Goal: Task Accomplishment & Management: Use online tool/utility

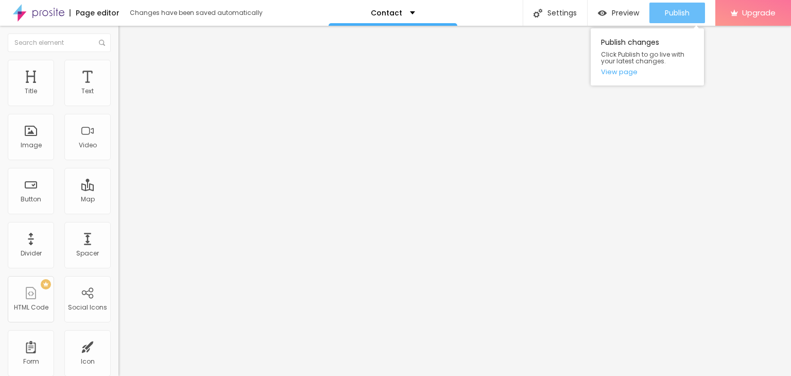
click at [659, 10] on button "Publish" at bounding box center [677, 13] width 56 height 21
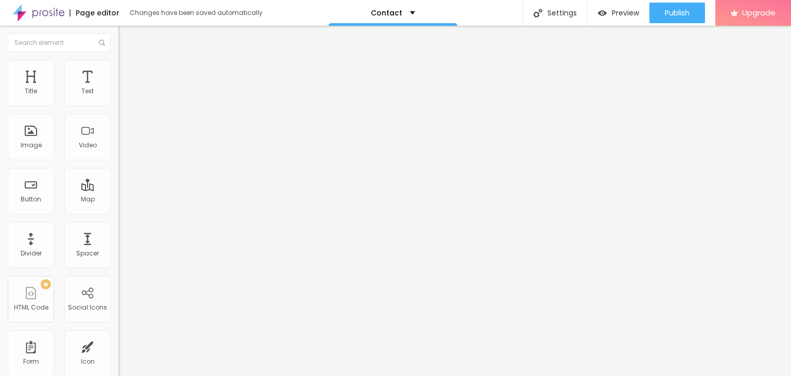
click at [118, 68] on li "Advanced" at bounding box center [177, 65] width 118 height 10
click at [128, 61] on span "Style" at bounding box center [135, 56] width 15 height 9
click at [126, 39] on img "button" at bounding box center [130, 37] width 8 height 8
drag, startPoint x: 54, startPoint y: 115, endPoint x: 0, endPoint y: 115, distance: 53.5
click at [118, 115] on div "Text Click me Align Size Default Small Default Big Link URL https:// Open in ne…" at bounding box center [177, 155] width 118 height 150
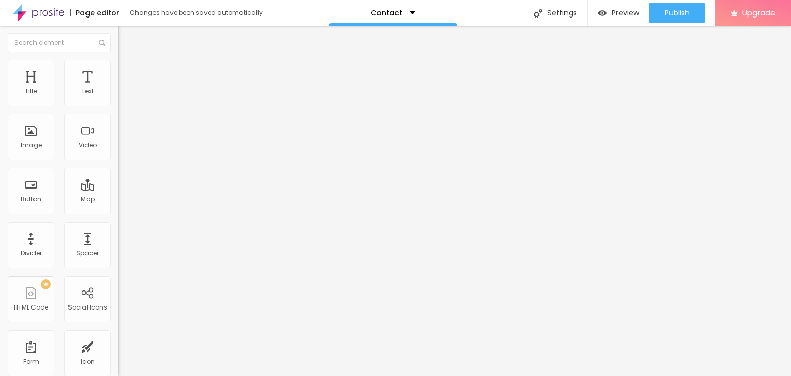
paste input "Book Appointment"
type input "Book Appointment"
click at [118, 212] on input "https://" at bounding box center [180, 207] width 124 height 10
paste input "www.aashaayurveda.com"
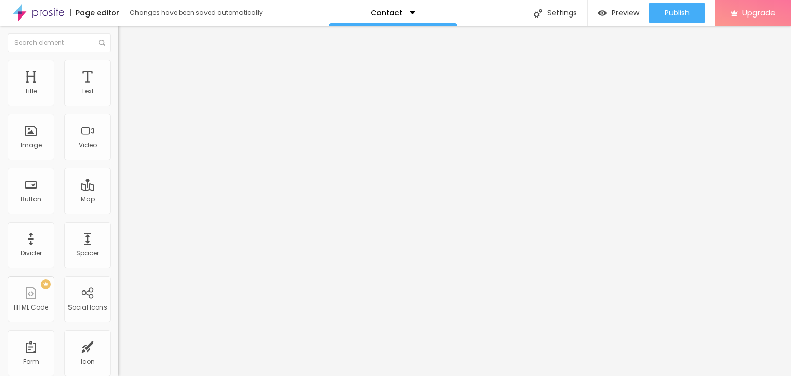
type input "https://www.aashaayurveda.com"
click at [118, 230] on div "Text Book Appointment Align Size Default Small Default Big Link URL https://www…" at bounding box center [177, 155] width 118 height 150
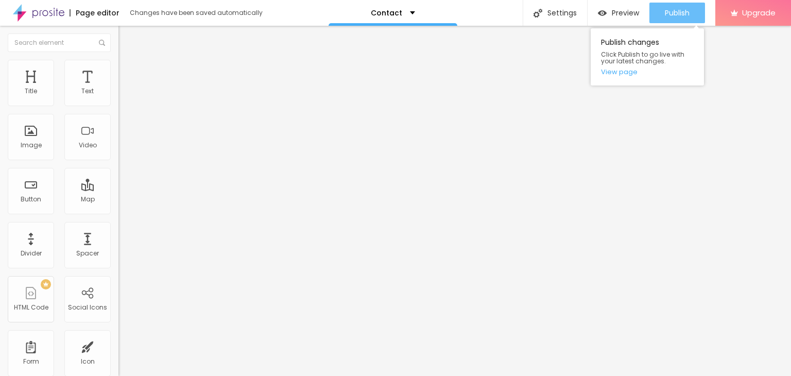
click at [667, 12] on span "Publish" at bounding box center [677, 13] width 25 height 8
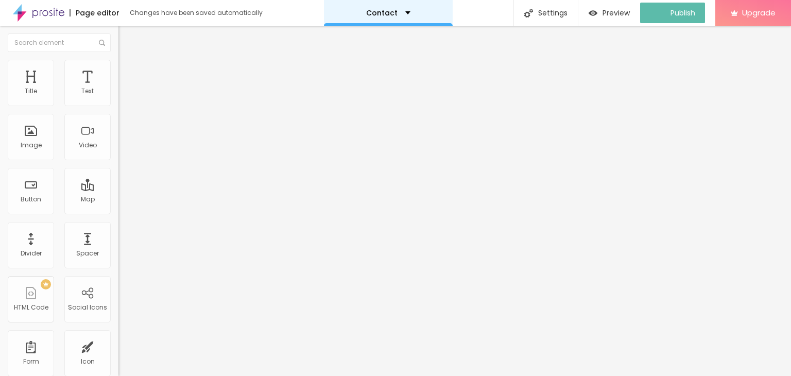
click at [412, 14] on div "Contact" at bounding box center [388, 13] width 129 height 26
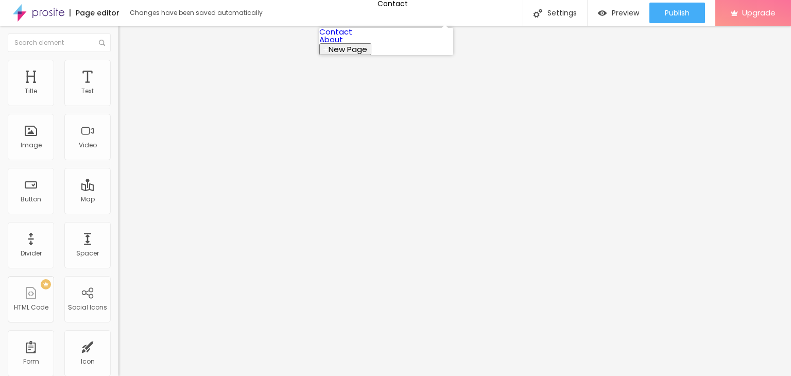
click at [343, 45] on link "About" at bounding box center [331, 39] width 24 height 11
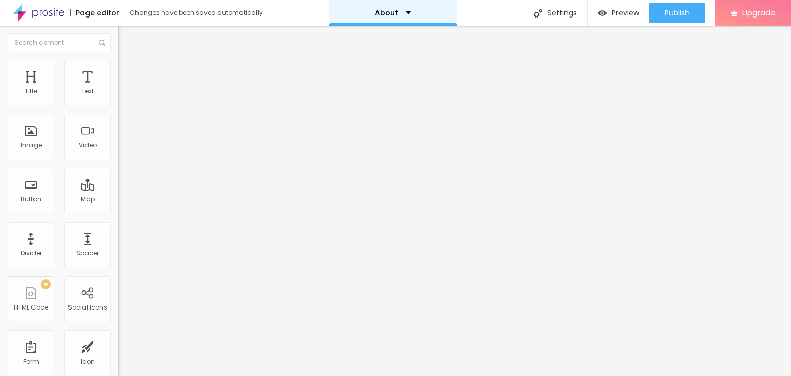
click at [406, 11] on div "About" at bounding box center [393, 12] width 36 height 7
click at [99, 12] on div "Page editor" at bounding box center [95, 12] width 50 height 7
click at [61, 14] on img at bounding box center [38, 13] width 51 height 26
click at [118, 89] on span "Change image" at bounding box center [145, 84] width 55 height 9
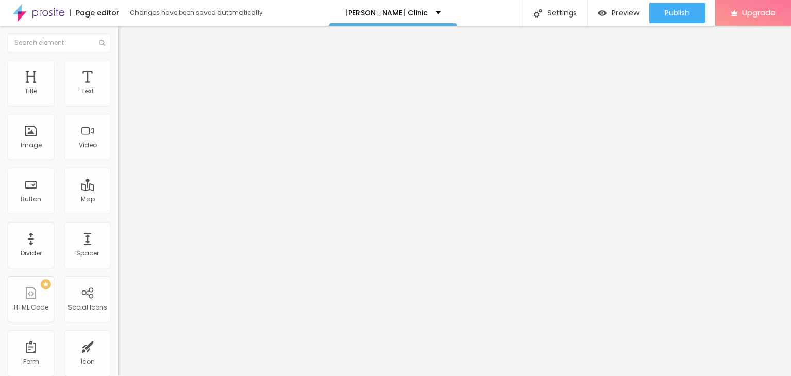
click at [118, 97] on input "https://www.youtube.com/watch?v=Gjlz1n_BZjg" at bounding box center [180, 91] width 124 height 10
paste input "youtu.be/cQ7SMRunuN8?si=_0xvA_JvJ0v9tLbe"
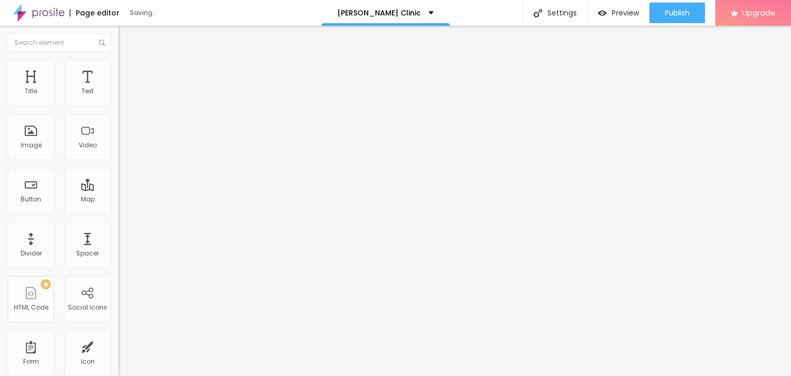
type input "https://youtu.be/cQ7SMRunuN8?si=_0xvA_JvJ0v9tLbe"
click at [118, 97] on input "3 dicas de como captar mais clientes" at bounding box center [180, 91] width 124 height 10
paste input "Fallopian tube blockage doctor in Delhi"
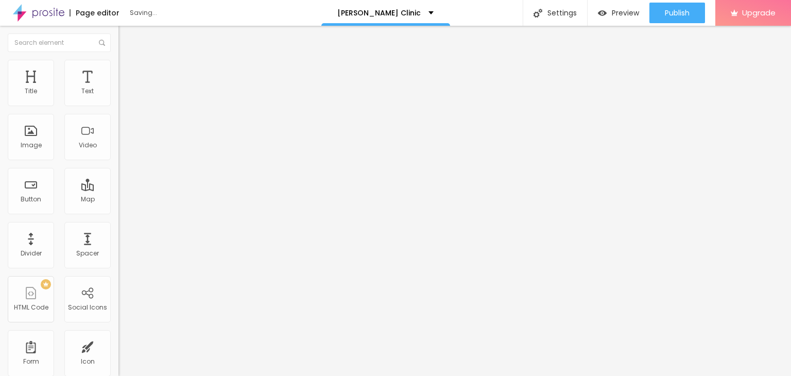
type input "Fallopian tube blockage doctor in Delhi"
click at [118, 212] on input "https://" at bounding box center [180, 207] width 124 height 10
paste input "www.aashaayurveda.com"
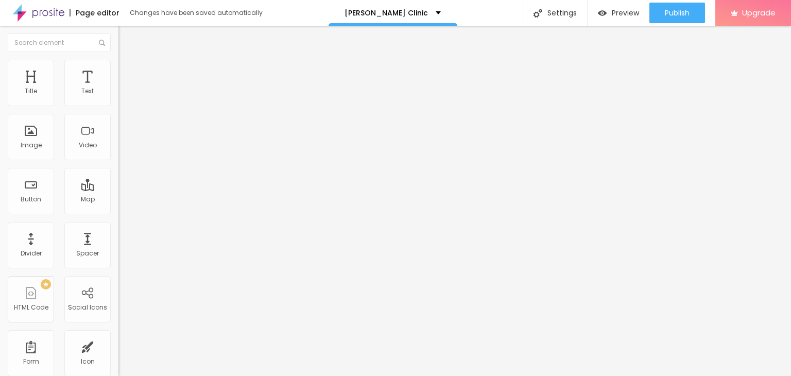
type input "https://www.aashaayurveda.com"
click at [118, 265] on div "Edit Button Content Style Advanced Text Fallopian tube blockage doctor in Delhi…" at bounding box center [177, 201] width 118 height 350
click at [118, 97] on input "Onde casar em São Paulo" at bounding box center [180, 91] width 124 height 10
paste input "Fallopian tube blockage treatment in Delhi"
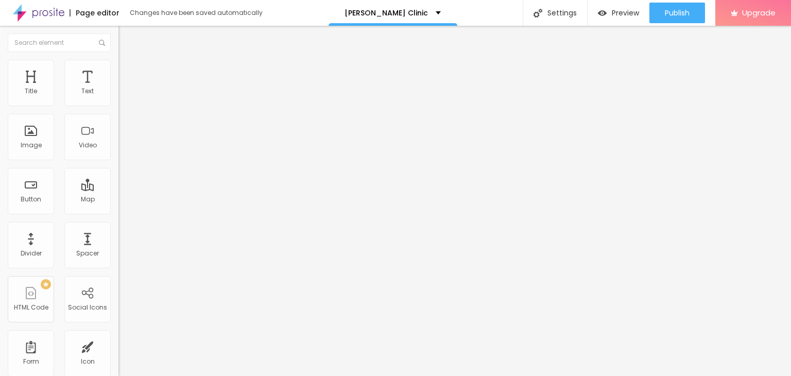
scroll to position [0, 39]
type input "Fallopian tube blockage treatment in Delhi"
click at [118, 212] on input "https://" at bounding box center [180, 207] width 124 height 10
type input "https://www.aashaayurveda.com"
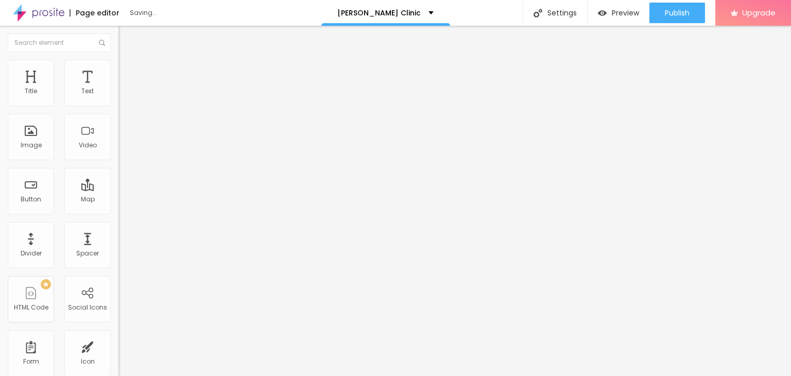
scroll to position [0, 12]
drag, startPoint x: 84, startPoint y: 217, endPoint x: 107, endPoint y: 218, distance: 23.2
click at [118, 212] on input "https://www.aashaayurveda.com" at bounding box center [180, 207] width 124 height 10
click at [118, 230] on div "URL https://www.aashaayurveda.com Open in new tab" at bounding box center [177, 213] width 118 height 34
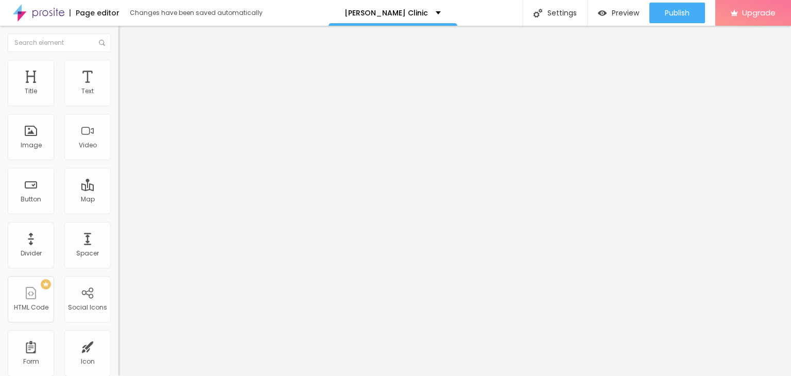
click at [118, 97] on input "Comparativo de Lentes para ensaio." at bounding box center [180, 91] width 124 height 10
paste input "Fallopian tube blockage Clinic in Delhi"
type input "Fallopian tube blockage Clinic in Delhi"
click at [118, 212] on input "https://" at bounding box center [180, 207] width 124 height 10
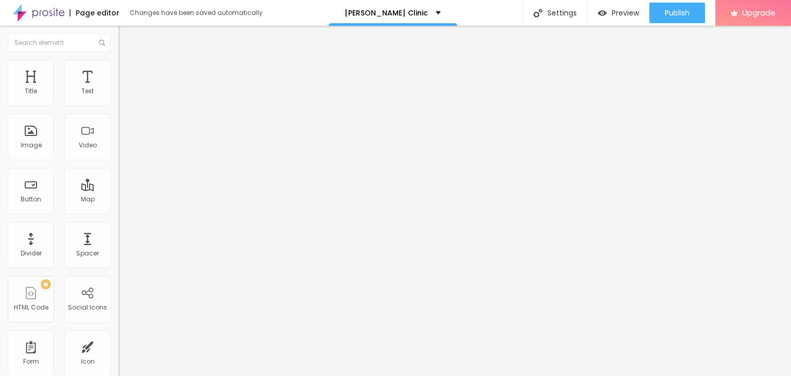
scroll to position [0, 0]
type input "https://www.aashaayurveda.com"
click at [118, 97] on input "Trabalho de qualquer lugar!" at bounding box center [180, 91] width 124 height 10
paste input "Fallopian tube blockage Centre in Delhi"
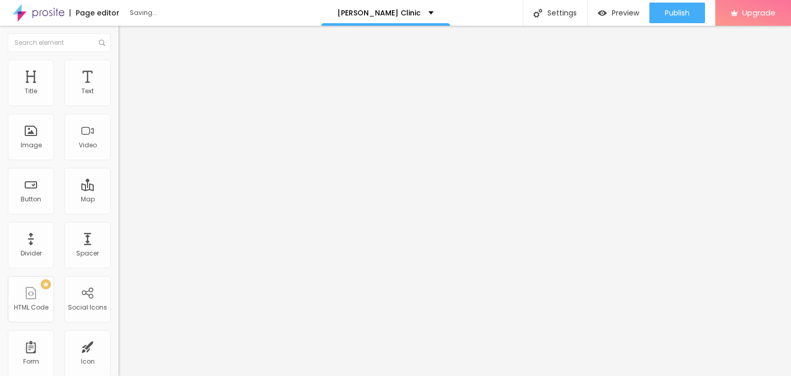
type input "Fallopian tube blockage Centre in Delhi"
click at [118, 212] on input "https://" at bounding box center [180, 207] width 124 height 10
type input "https://www.aashaayurveda.com"
click at [118, 97] on input "Click me" at bounding box center [180, 91] width 124 height 10
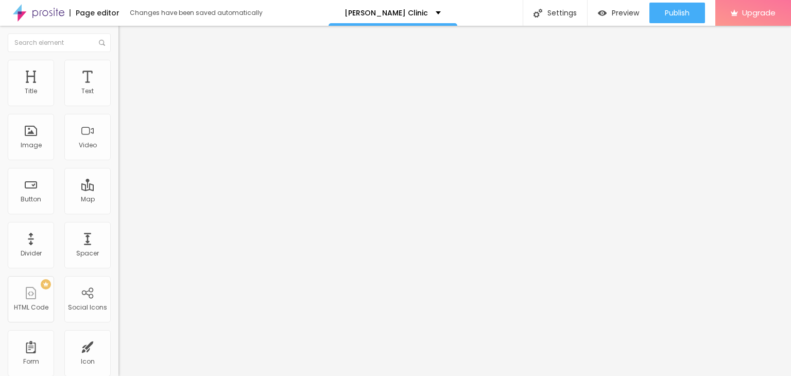
paste input "Ayurvedic treatment for Fallopian tube blockage in Delhi"
type input "Ayurvedic treatment for Fallopian tube blockage in Delhi"
click at [118, 212] on input "https://" at bounding box center [180, 207] width 124 height 10
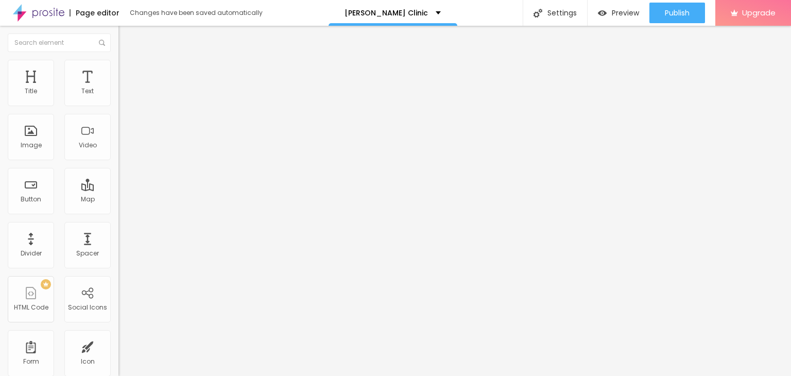
type input "https://www.aashaayurveda.com"
click at [118, 66] on li "Style" at bounding box center [177, 65] width 118 height 10
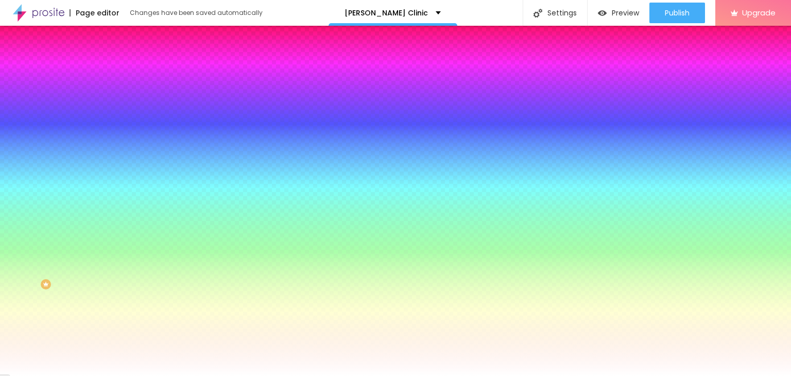
click at [128, 73] on span "Advanced" at bounding box center [144, 77] width 33 height 9
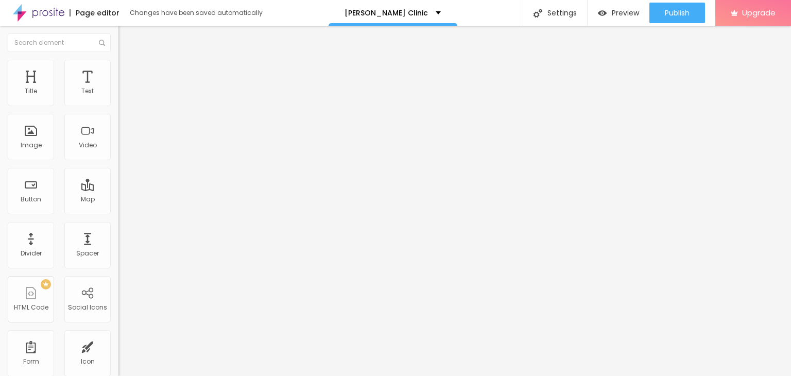
click at [118, 63] on img at bounding box center [122, 64] width 9 height 9
click at [128, 71] on span "Style" at bounding box center [135, 66] width 15 height 9
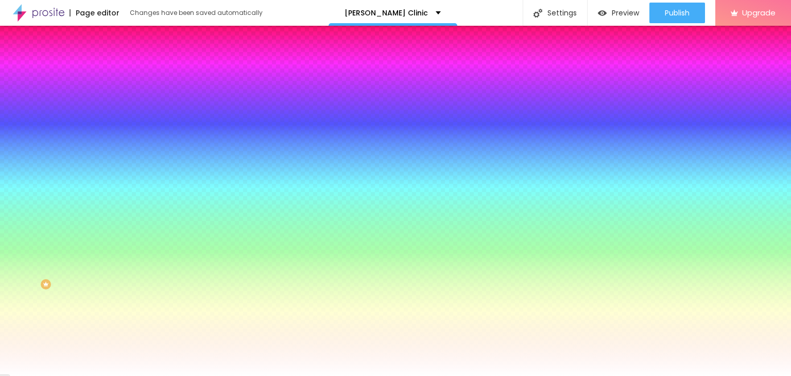
drag, startPoint x: 82, startPoint y: 100, endPoint x: 107, endPoint y: 105, distance: 25.6
click at [118, 105] on input "#FFFFFF" at bounding box center [180, 103] width 124 height 10
drag, startPoint x: 80, startPoint y: 218, endPoint x: 105, endPoint y: 219, distance: 24.7
click at [118, 350] on input "#B65197" at bounding box center [180, 355] width 124 height 10
type input "#B65197"
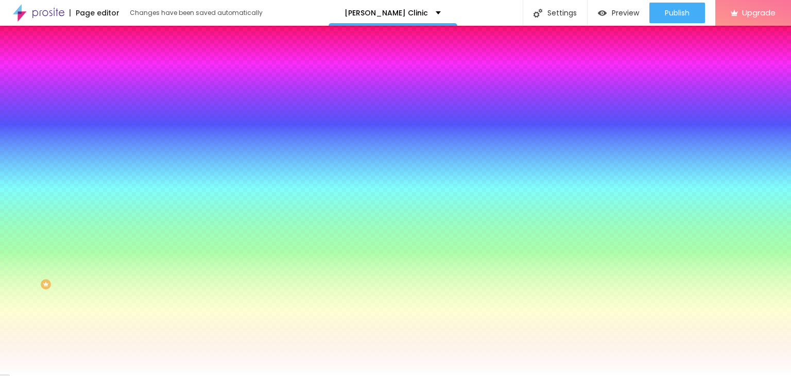
click at [118, 60] on li "Content" at bounding box center [177, 54] width 118 height 10
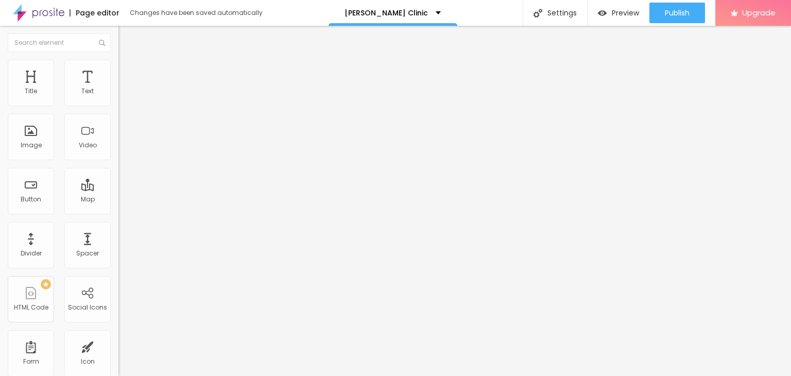
click at [118, 68] on li "Style" at bounding box center [177, 65] width 118 height 10
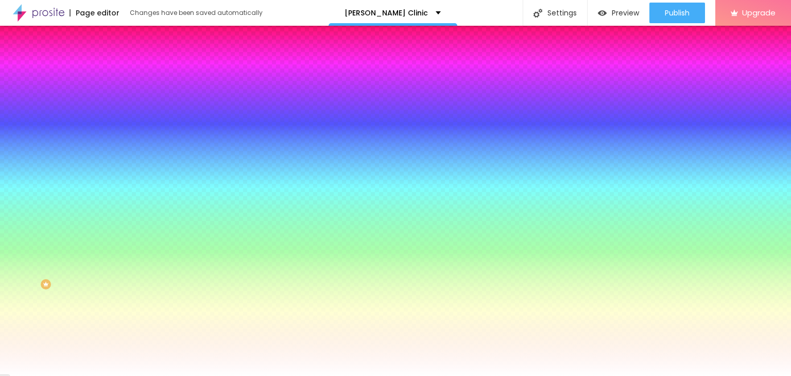
click at [118, 350] on div at bounding box center [177, 350] width 118 height 0
click at [118, 350] on input "#FFFFFF" at bounding box center [180, 355] width 124 height 10
paste input "B65197"
type input "#B65197"
click at [118, 202] on div "Ao passar o mouse Edit input style" at bounding box center [177, 266] width 118 height 132
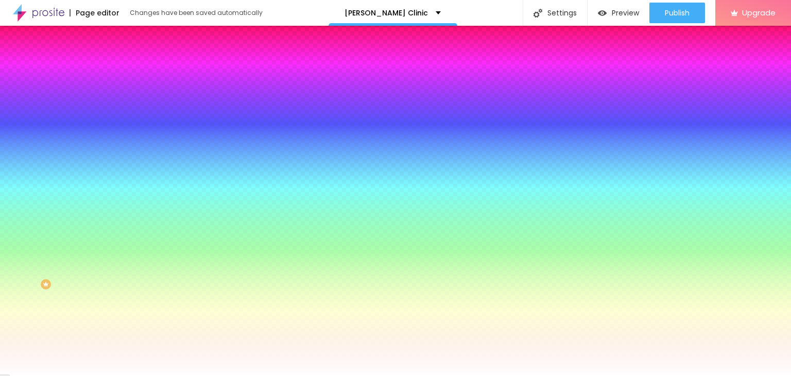
click at [118, 334] on div "Edit Button Content Style Advanced Background Color Reset to default #FFFFFF Ty…" at bounding box center [177, 201] width 118 height 350
click at [128, 61] on span "Content" at bounding box center [140, 56] width 25 height 9
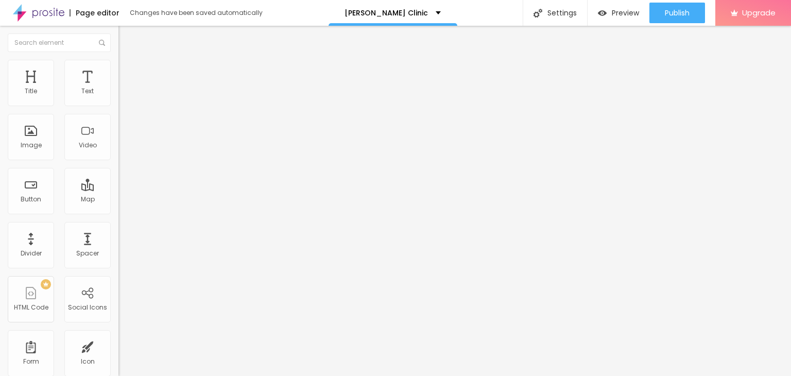
click at [128, 73] on span "Advanced" at bounding box center [144, 77] width 33 height 9
click at [118, 67] on ul "Content Style Advanced" at bounding box center [177, 64] width 118 height 31
click at [118, 65] on img at bounding box center [122, 64] width 9 height 9
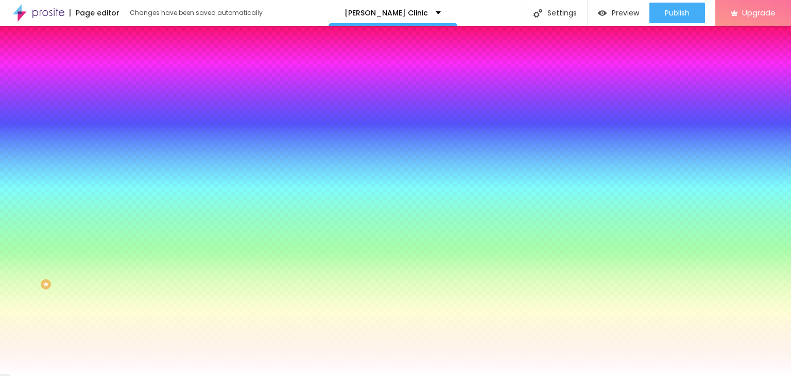
click at [118, 375] on div at bounding box center [177, 378] width 118 height 0
click at [25, 327] on div at bounding box center [395, 188] width 791 height 376
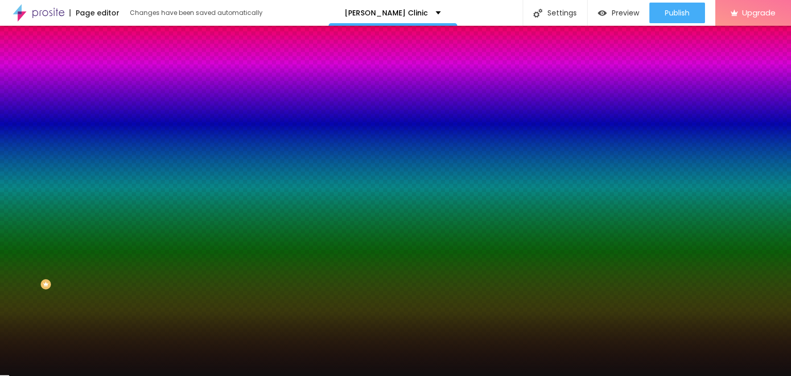
click at [118, 359] on div "Edit Button Content Style Advanced Background Color Reset to default #FFFFFF Ty…" at bounding box center [177, 201] width 118 height 350
paste input "B65197"
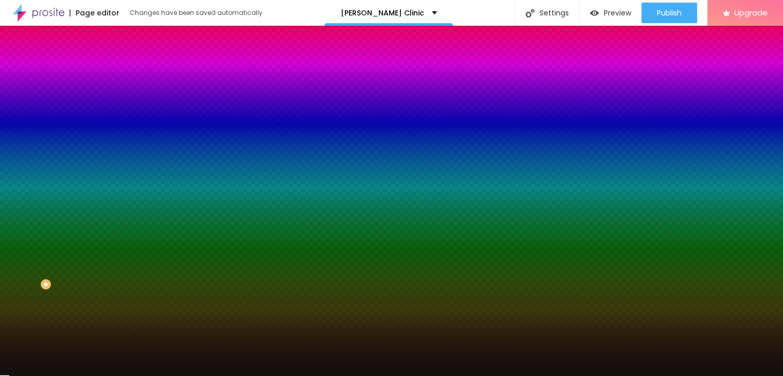
type input "#B65197"
click at [75, 375] on div at bounding box center [391, 376] width 783 height 0
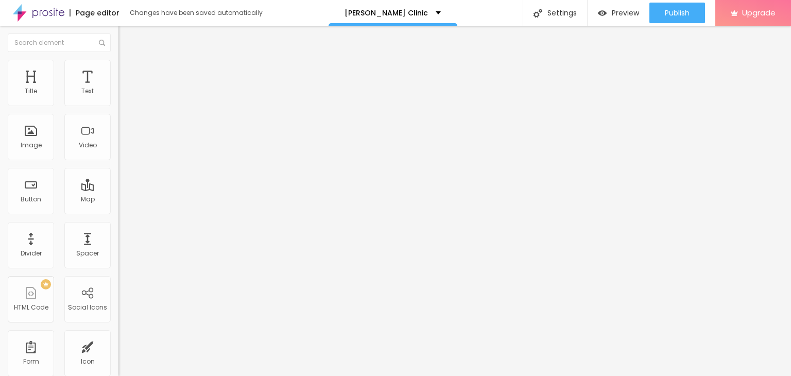
click at [118, 212] on input "https://www.aashaayurveda.com" at bounding box center [180, 207] width 124 height 10
paste input "/Fallopian-tube-blockage-Clinic-in-Delhi.php"
type input "https://www.aashaayurveda.com/Fallopian-tube-blockage-Clinic-in-Delhi.php"
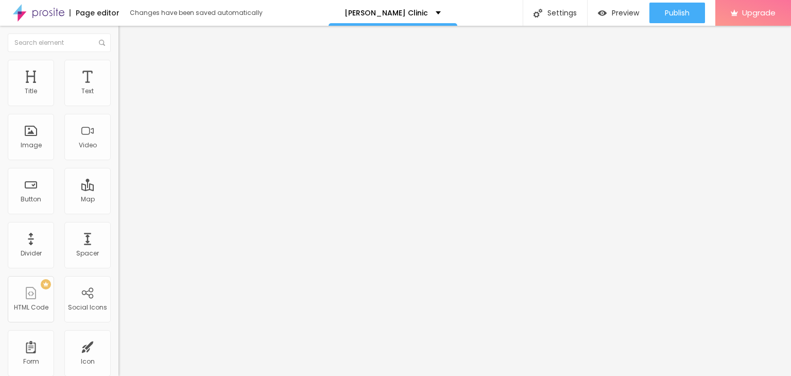
click at [118, 212] on input "https://www.aashaayurveda.com" at bounding box center [180, 207] width 124 height 10
paste input "/Fallopian-tube-blockage-Clinic-in-Delhi.php"
type input "https://www.aashaayurveda.com/Fallopian-tube-blockage-Clinic-in-Delhi.php"
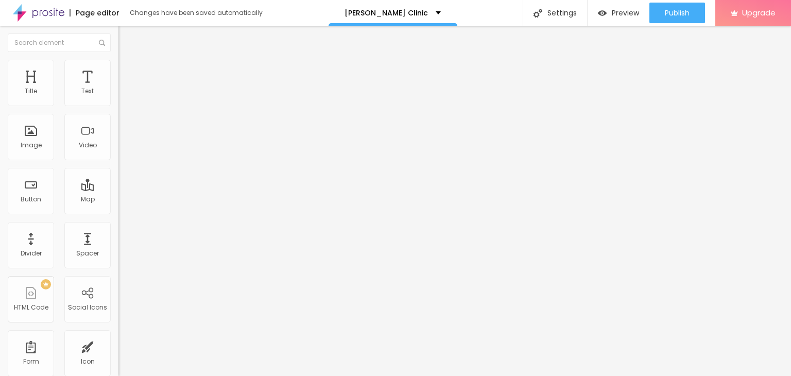
click at [118, 211] on input "https://www.aashaayurveda.com" at bounding box center [180, 207] width 124 height 10
paste input "/Fallopian-tube-blockage-Clinic-in-Delhi.php"
type input "https://www.aashaayurveda.com/Fallopian-tube-blockage-Clinic-in-Delhi.php"
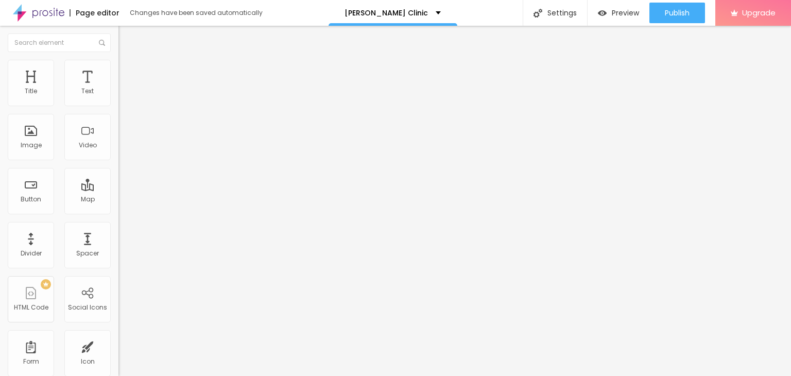
click at [118, 208] on input "https://www.aashaayurveda.com" at bounding box center [180, 207] width 124 height 10
paste input "/Fallopian-tube-blockage-Clinic-in-Delhi.php#:~:text=fertility%20treatment%20De…"
type input "https://www.aashaayurveda.com/Fallopian-tube-blockage-Clinic-in-Delhi.php#:~:te…"
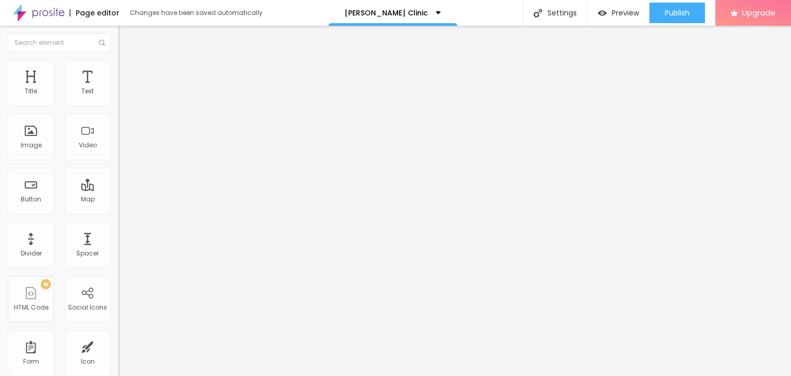
click at [118, 212] on input "https://www.aashaayurveda.com" at bounding box center [180, 207] width 124 height 10
paste input "/Fallopian-tube-blockage-Clinic-in-Delhi.php"
type input "https://www.aashaayurveda.com/Fallopian-tube-blockage-Clinic-in-Delhi.php"
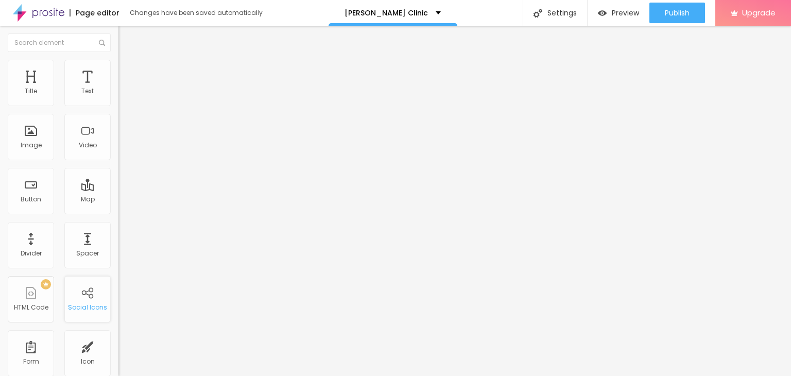
click at [81, 293] on div "Social Icons" at bounding box center [87, 299] width 46 height 46
click at [118, 104] on img at bounding box center [121, 107] width 7 height 7
type input "https://"
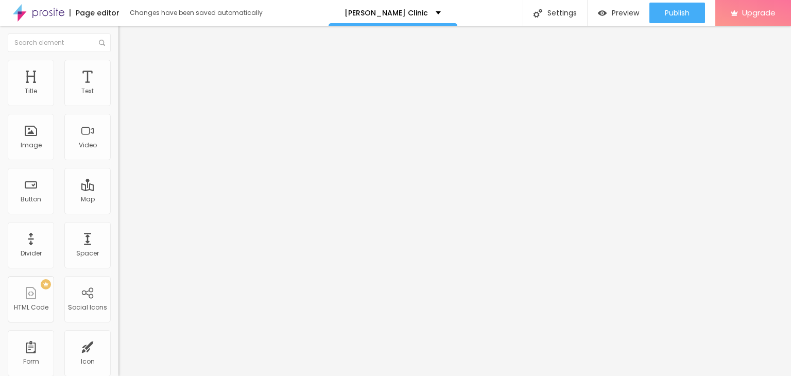
paste input "www.facebook.com/people/AashaAyurveda/61552329728675/"
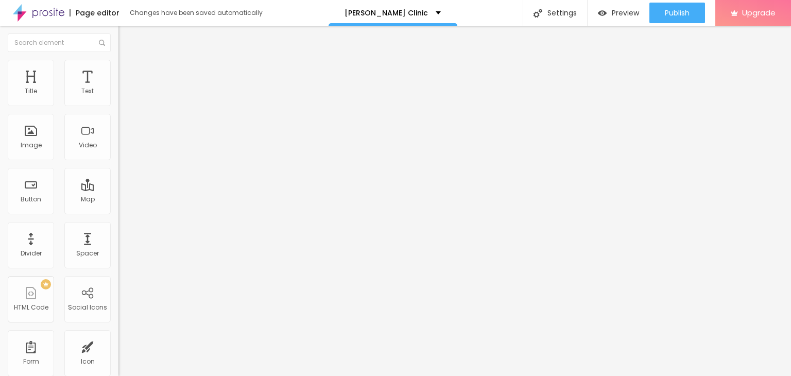
scroll to position [0, 136]
type input "https://www.facebook.com/people/AashaAyurveda/61552329728675/"
click at [118, 208] on div "Instagram" at bounding box center [177, 211] width 118 height 6
click at [118, 350] on input "https://" at bounding box center [180, 355] width 124 height 10
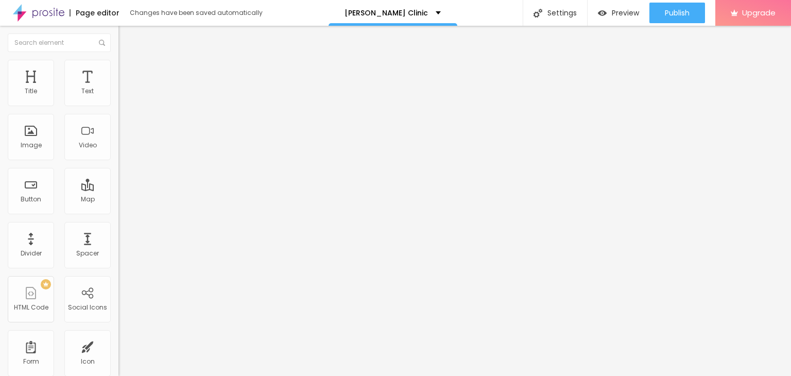
paste input "www.instagram.com/aashaayurveda_official"
type input "https://www.instagram.com/aashaayurveda_official"
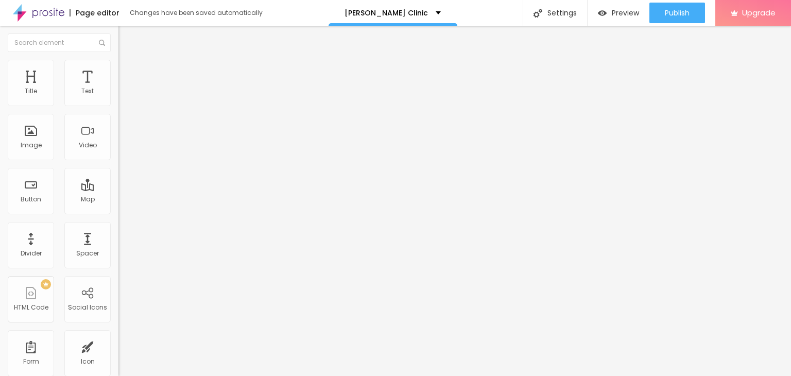
paste input "www.youtube.com/c/AashaAyurveda"
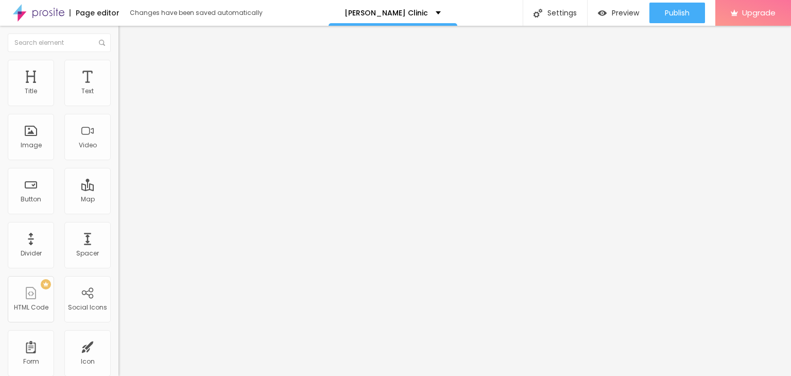
type input "https://www.youtube.com/c/AashaAyurveda"
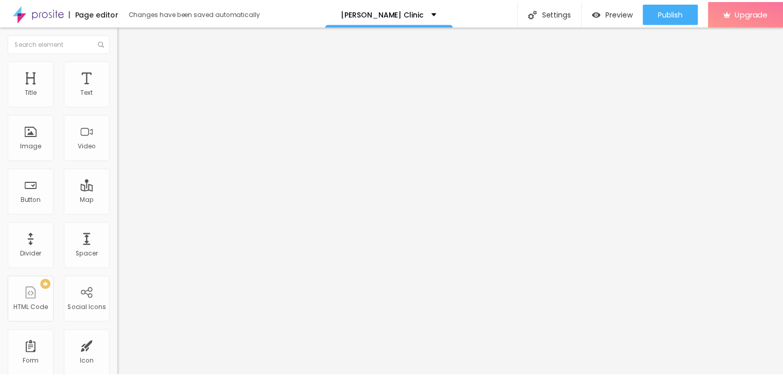
scroll to position [0, 0]
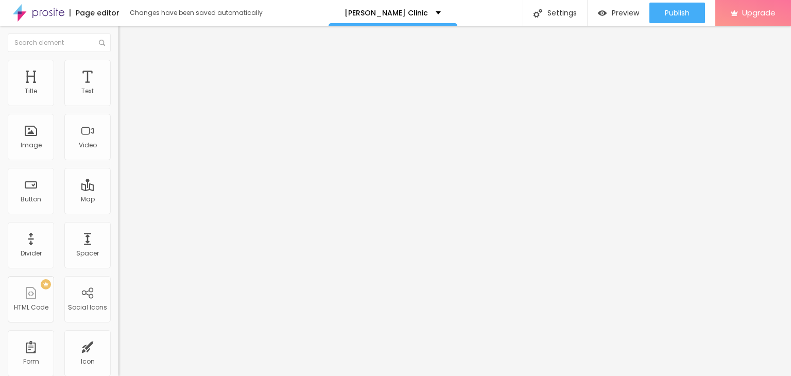
click at [126, 36] on img "button" at bounding box center [130, 37] width 8 height 8
click at [81, 88] on div "Text" at bounding box center [87, 91] width 12 height 7
click at [118, 68] on li "Style" at bounding box center [177, 65] width 118 height 10
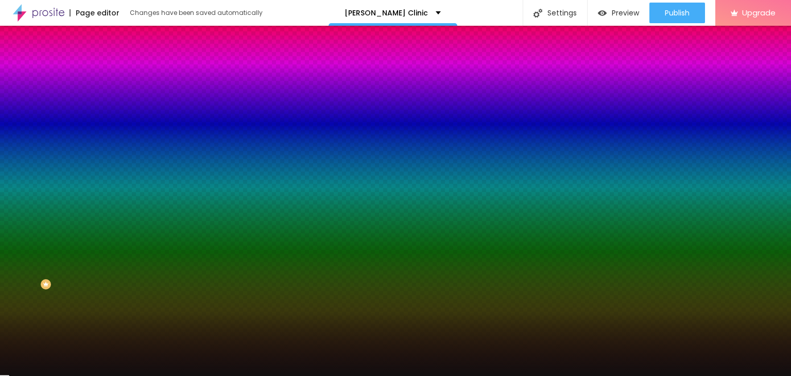
click at [90, 375] on div at bounding box center [391, 376] width 783 height 0
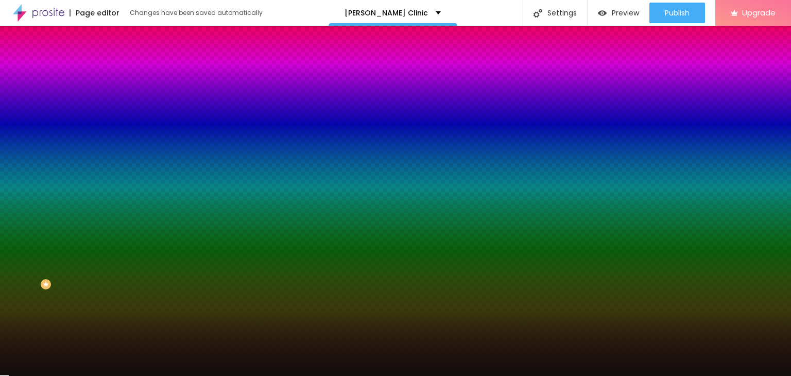
drag, startPoint x: 204, startPoint y: 324, endPoint x: 74, endPoint y: 237, distance: 156.2
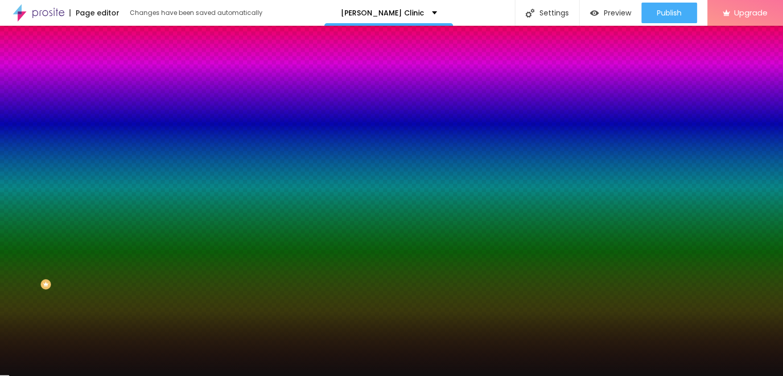
drag, startPoint x: 83, startPoint y: 219, endPoint x: 93, endPoint y: 219, distance: 9.3
click at [93, 375] on div at bounding box center [391, 376] width 783 height 0
click at [118, 350] on input "#B65197" at bounding box center [180, 355] width 124 height 10
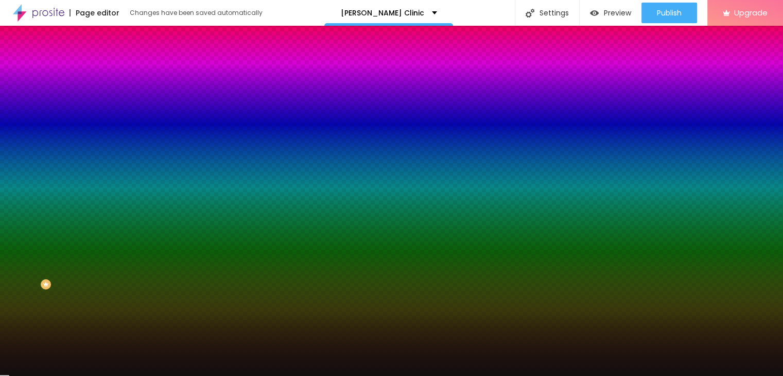
paste input "B65197"
type input "#B65197"
click at [67, 375] on div at bounding box center [391, 376] width 783 height 0
click at [123, 130] on icon "button" at bounding box center [126, 131] width 6 height 6
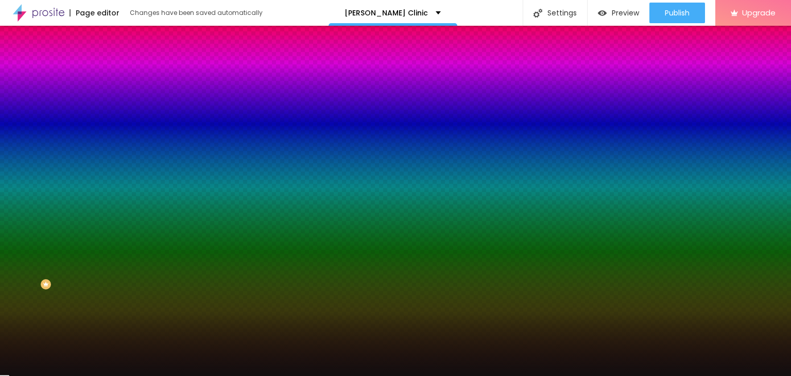
click at [60, 375] on div at bounding box center [395, 376] width 791 height 0
click at [118, 155] on button "button" at bounding box center [125, 160] width 14 height 11
click at [71, 375] on div at bounding box center [395, 376] width 791 height 0
click at [124, 193] on icon "button" at bounding box center [126, 195] width 4 height 4
click at [78, 375] on div at bounding box center [395, 376] width 791 height 0
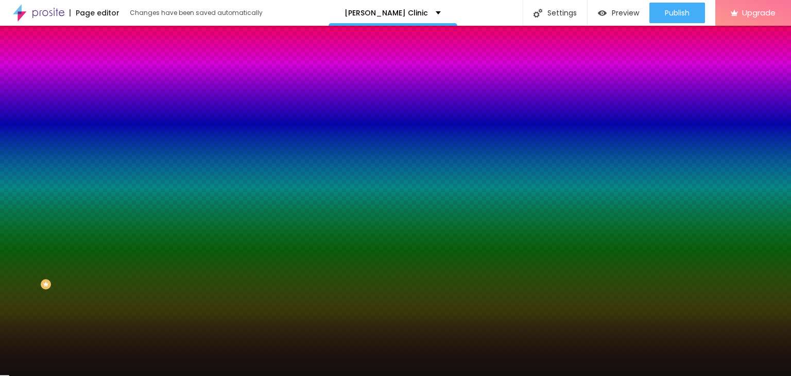
click at [123, 157] on icon "button" at bounding box center [126, 160] width 6 height 6
paste input "B65197"
type input "#B65197"
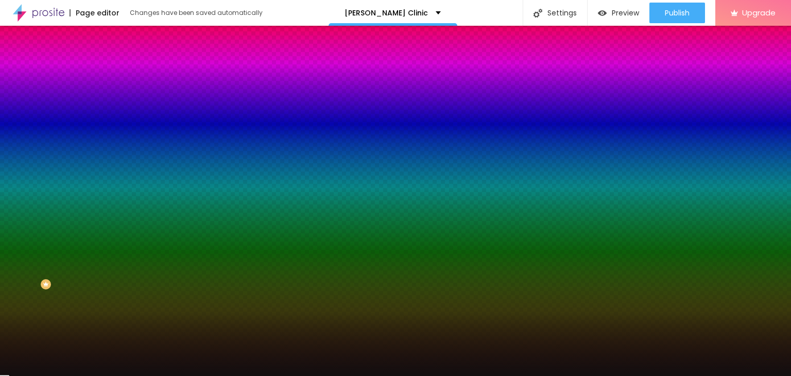
click at [101, 375] on div at bounding box center [395, 376] width 791 height 0
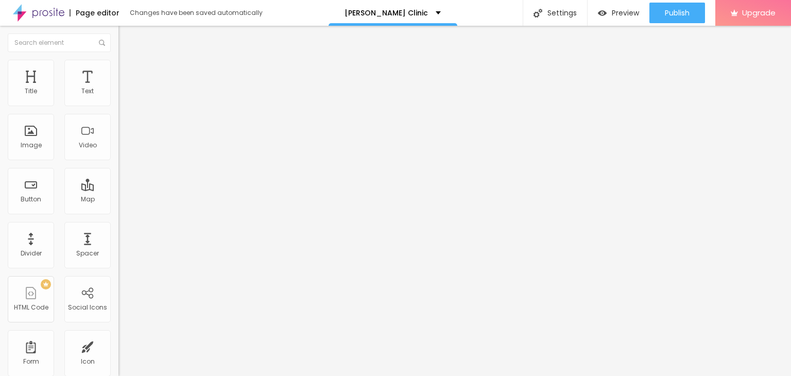
click at [128, 71] on span "Style" at bounding box center [135, 66] width 15 height 9
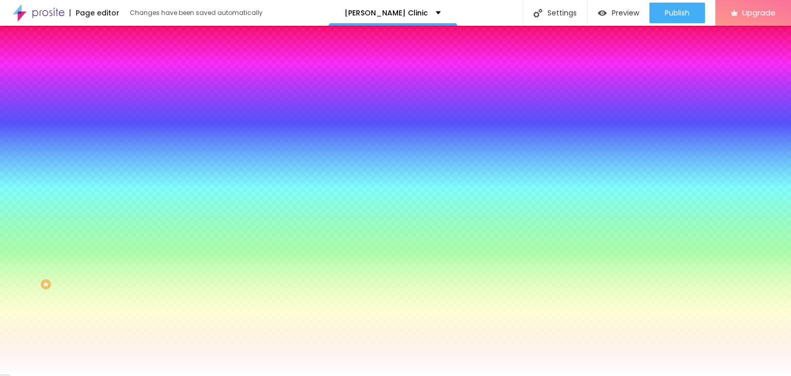
click at [118, 132] on button "button" at bounding box center [125, 131] width 14 height 11
click at [70, 375] on div at bounding box center [395, 376] width 791 height 0
click at [123, 157] on icon "button" at bounding box center [126, 160] width 6 height 6
click at [61, 375] on div at bounding box center [395, 376] width 791 height 0
click at [124, 193] on icon "button" at bounding box center [126, 195] width 4 height 4
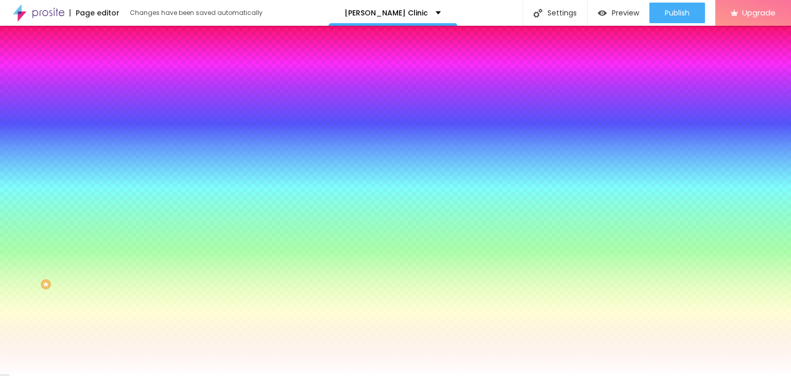
click at [65, 375] on div at bounding box center [395, 376] width 791 height 0
click at [64, 375] on div at bounding box center [391, 376] width 783 height 0
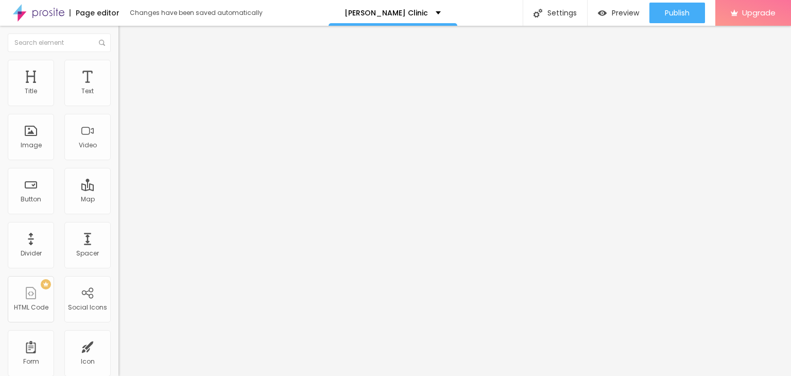
click at [118, 64] on ul "Content Style Advanced" at bounding box center [177, 64] width 118 height 31
click at [128, 71] on span "Style" at bounding box center [135, 66] width 15 height 9
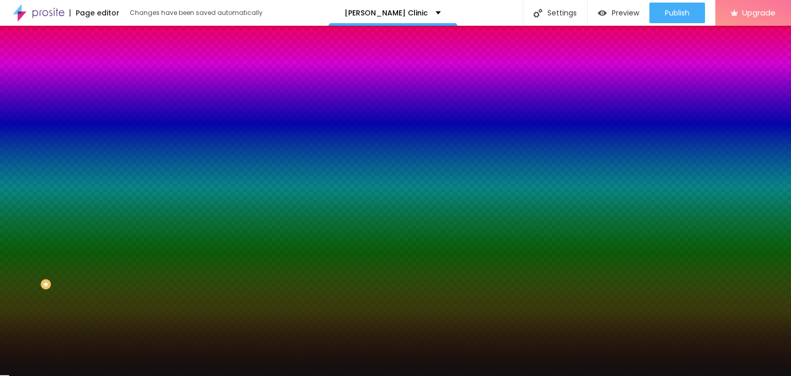
click at [118, 155] on button "button" at bounding box center [125, 160] width 14 height 11
click at [57, 375] on div at bounding box center [395, 376] width 791 height 0
click at [118, 190] on button "button" at bounding box center [125, 195] width 14 height 11
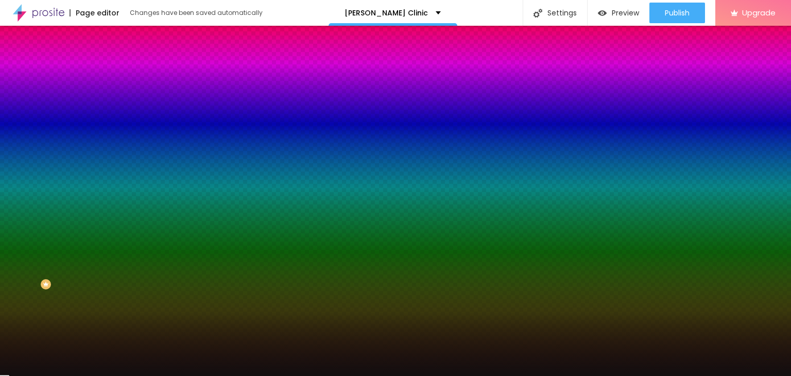
paste input "B65197"
type input "#B65197"
type input "3"
type input "53"
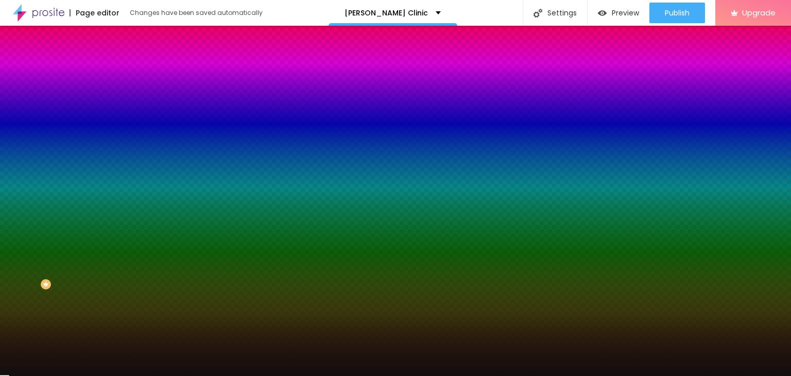
type input "53"
type input "100"
type input "7"
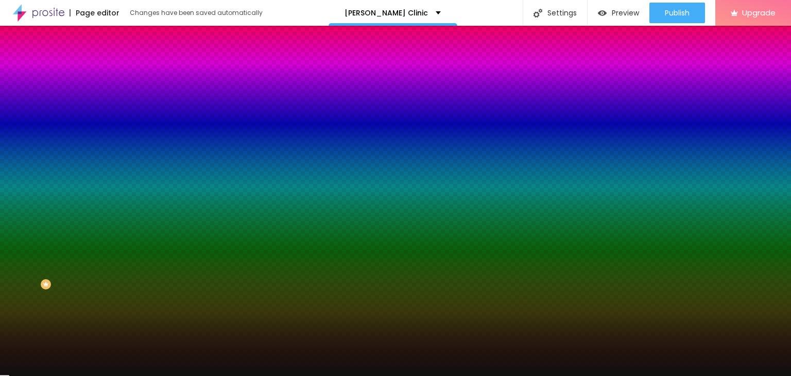
type input "2"
type input "0"
drag, startPoint x: 171, startPoint y: 301, endPoint x: 158, endPoint y: 276, distance: 27.9
type input "0"
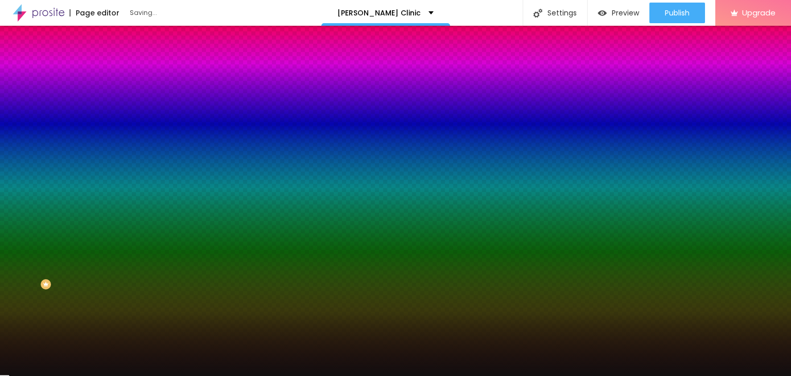
click at [179, 375] on div at bounding box center [395, 382] width 791 height 0
drag, startPoint x: 178, startPoint y: 201, endPoint x: 173, endPoint y: 204, distance: 6.3
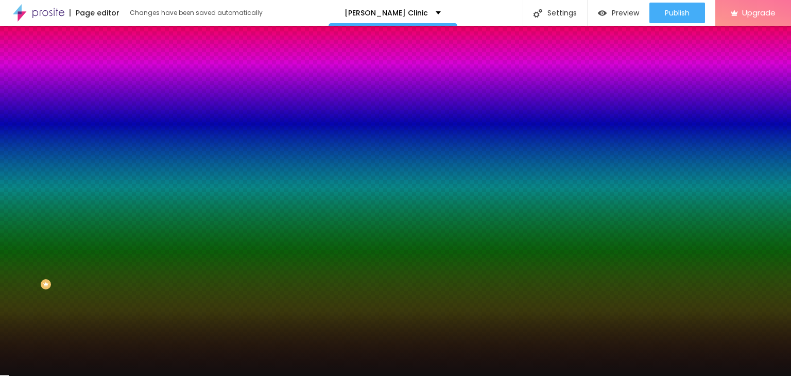
click at [177, 375] on div at bounding box center [395, 382] width 791 height 0
click at [80, 375] on div at bounding box center [395, 376] width 791 height 0
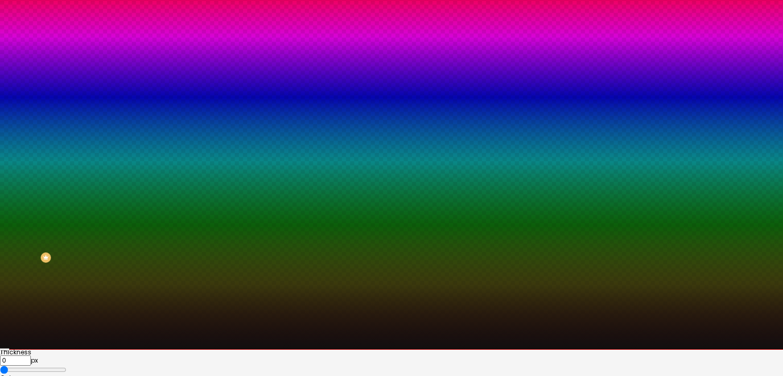
scroll to position [41, 0]
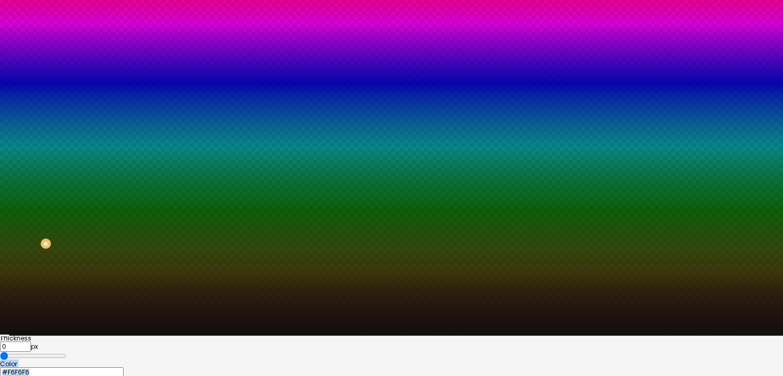
type input "#FDFDFD"
drag, startPoint x: 172, startPoint y: 316, endPoint x: 127, endPoint y: 297, distance: 49.4
click at [127, 335] on div "Thickness 0 px Color #FDFDFD" at bounding box center [391, 356] width 783 height 42
click at [128, 361] on div "Color #FDFDFD" at bounding box center [391, 369] width 783 height 16
click at [37, 335] on div at bounding box center [391, 335] width 783 height 0
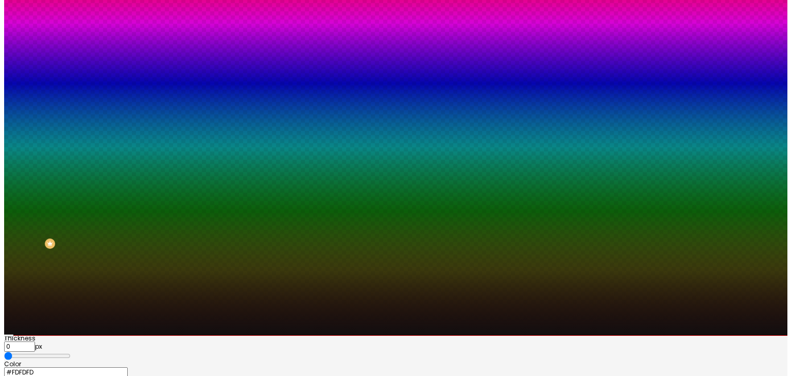
scroll to position [0, 0]
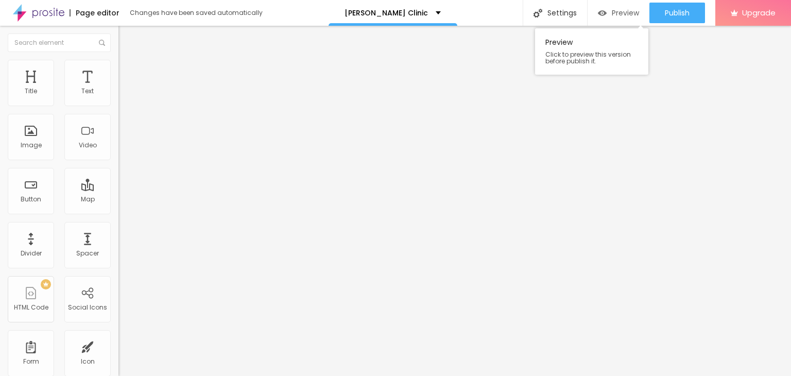
click at [621, 13] on span "Preview" at bounding box center [625, 13] width 27 height 8
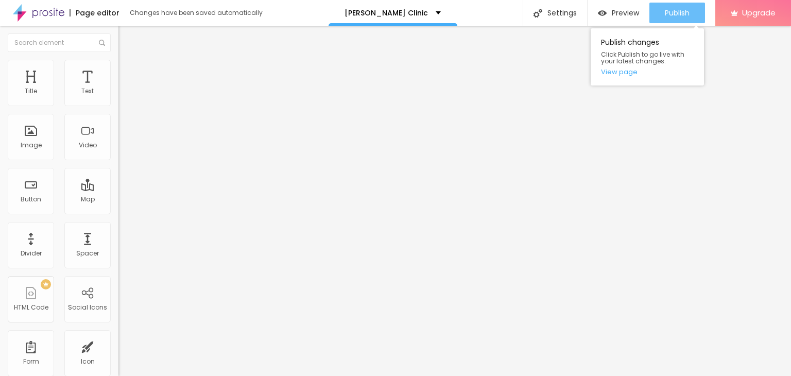
click at [679, 12] on span "Publish" at bounding box center [677, 13] width 25 height 8
click at [629, 73] on link "View page" at bounding box center [647, 71] width 93 height 7
